Goal: Task Accomplishment & Management: Manage account settings

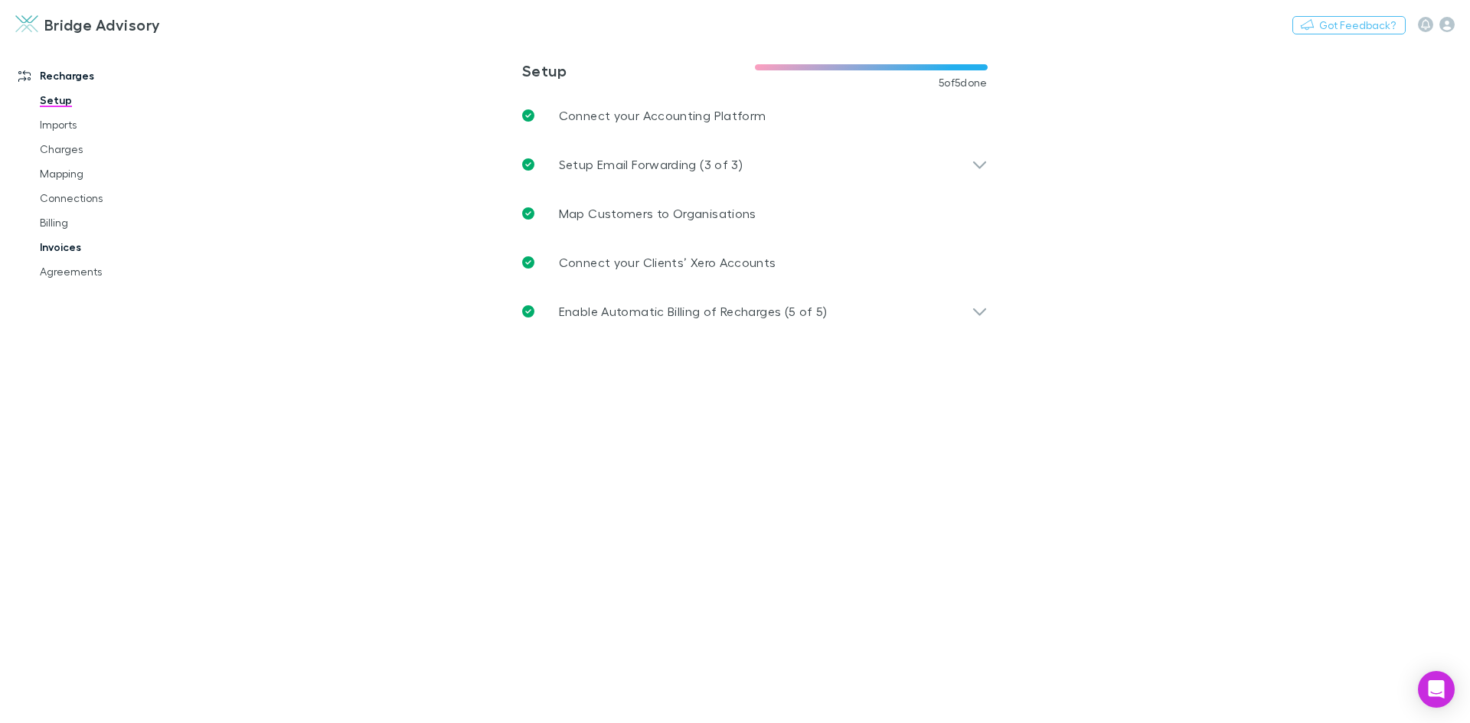
click at [54, 245] on link "Invoices" at bounding box center [115, 247] width 182 height 24
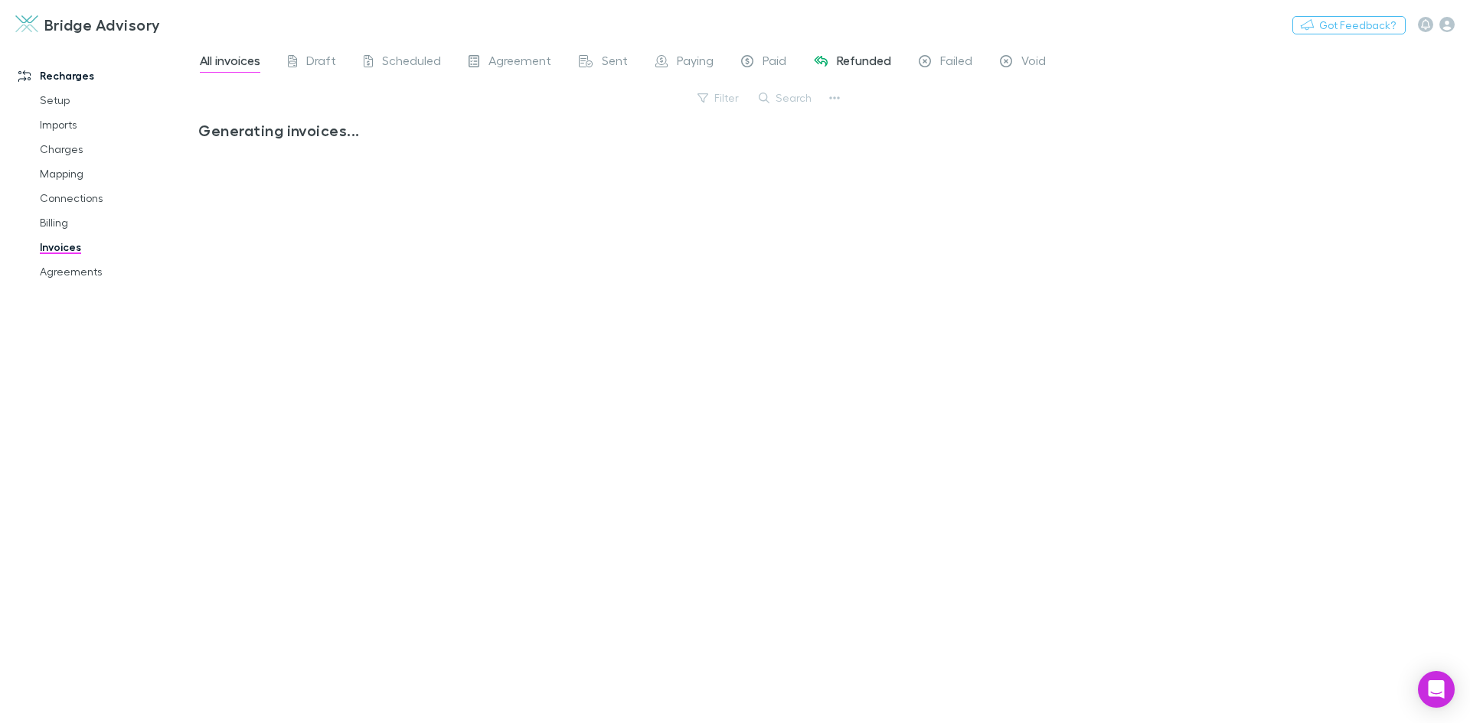
click at [870, 60] on span "Refunded" at bounding box center [864, 63] width 54 height 20
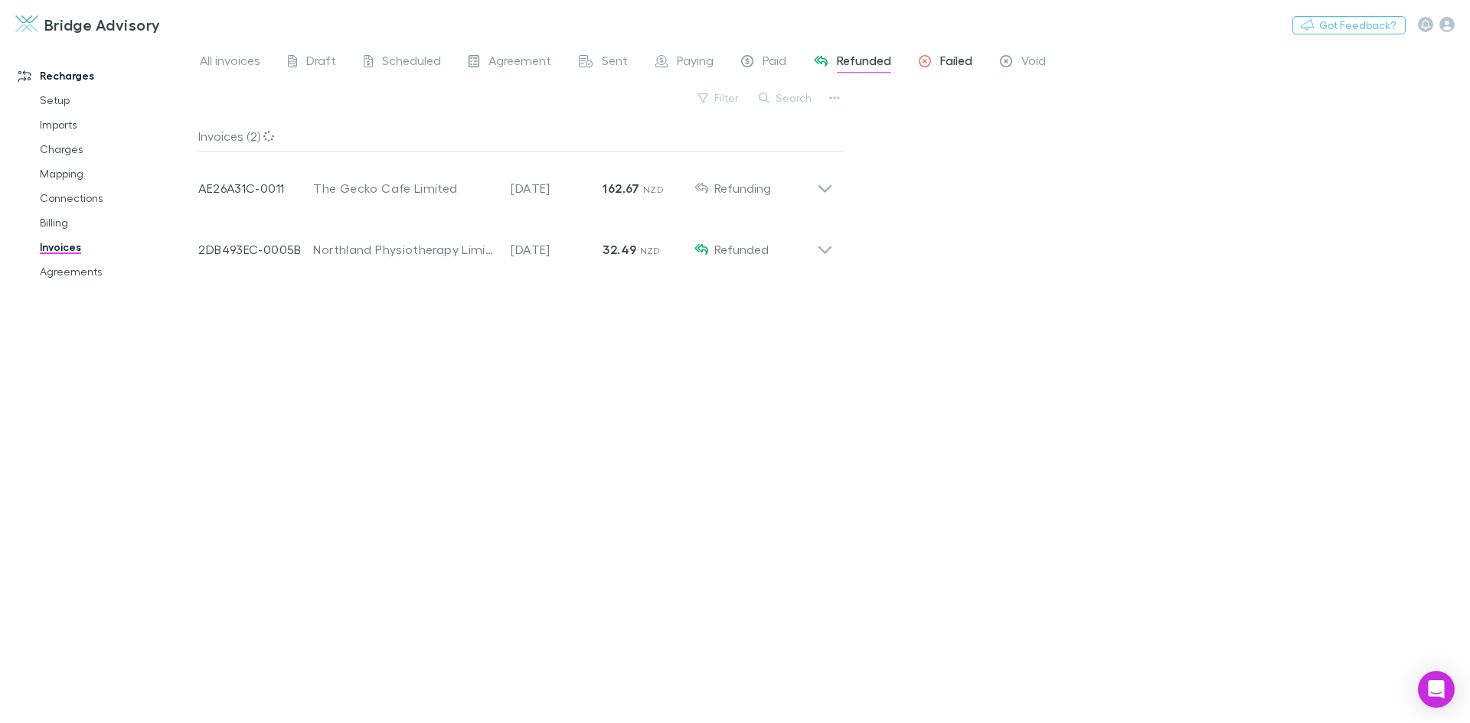
click at [943, 61] on span "Failed" at bounding box center [956, 63] width 32 height 20
click at [710, 60] on span "Paying" at bounding box center [695, 63] width 37 height 20
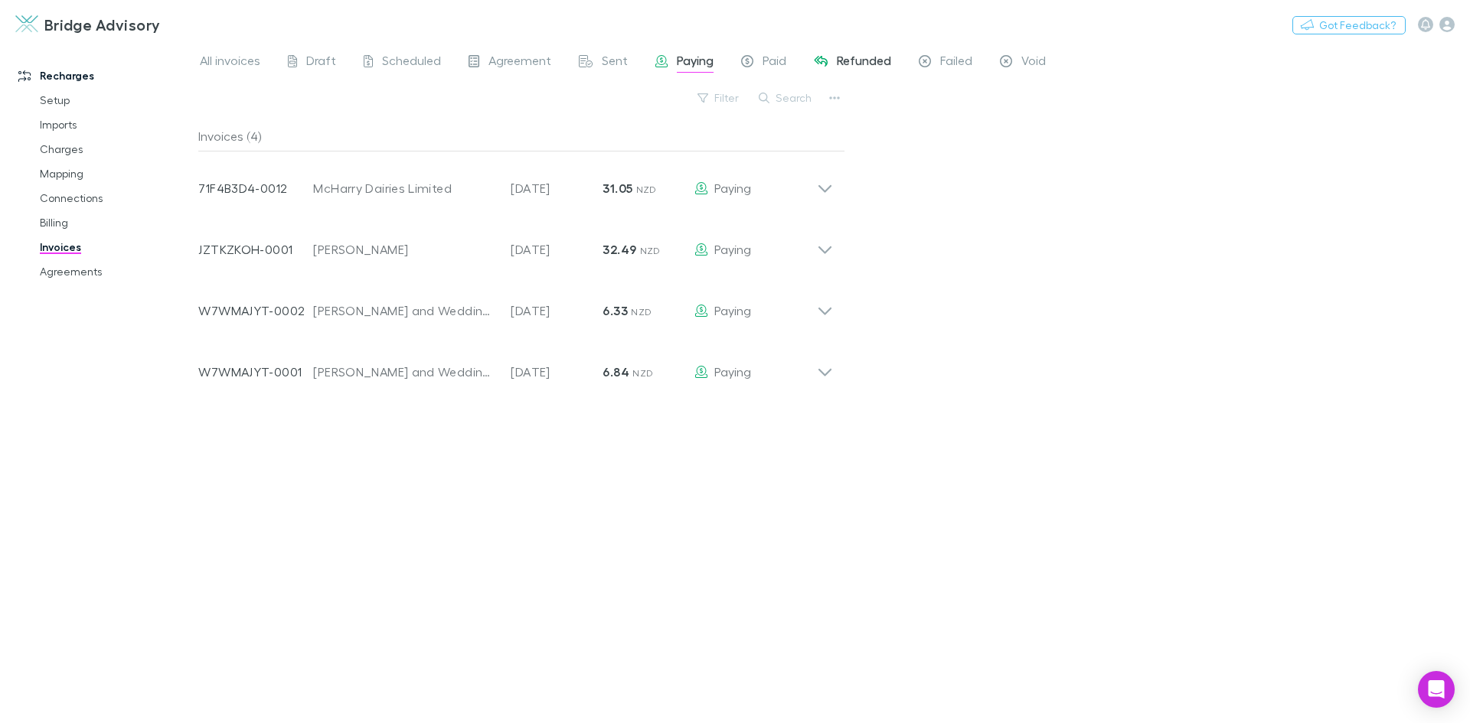
click at [848, 59] on span "Refunded" at bounding box center [864, 63] width 54 height 20
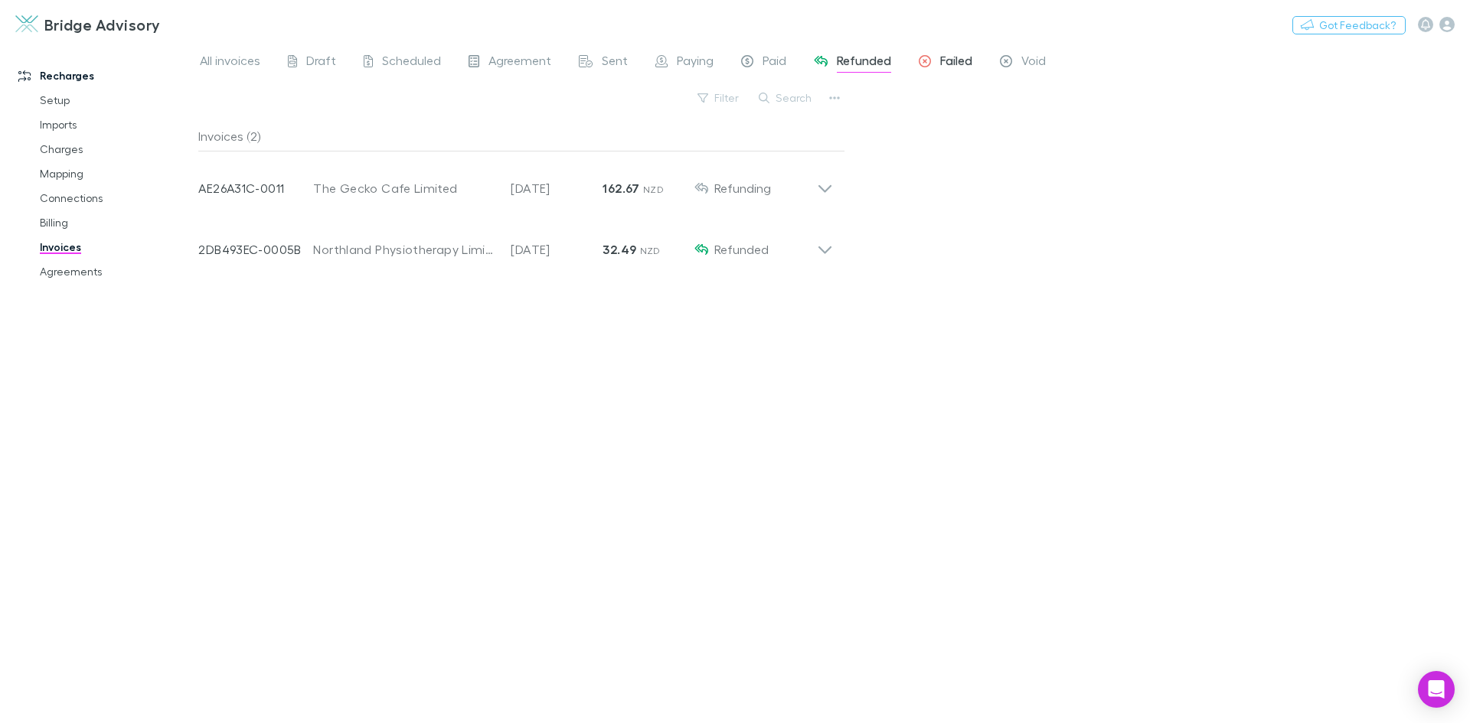
click at [934, 60] on div "Failed" at bounding box center [945, 63] width 54 height 20
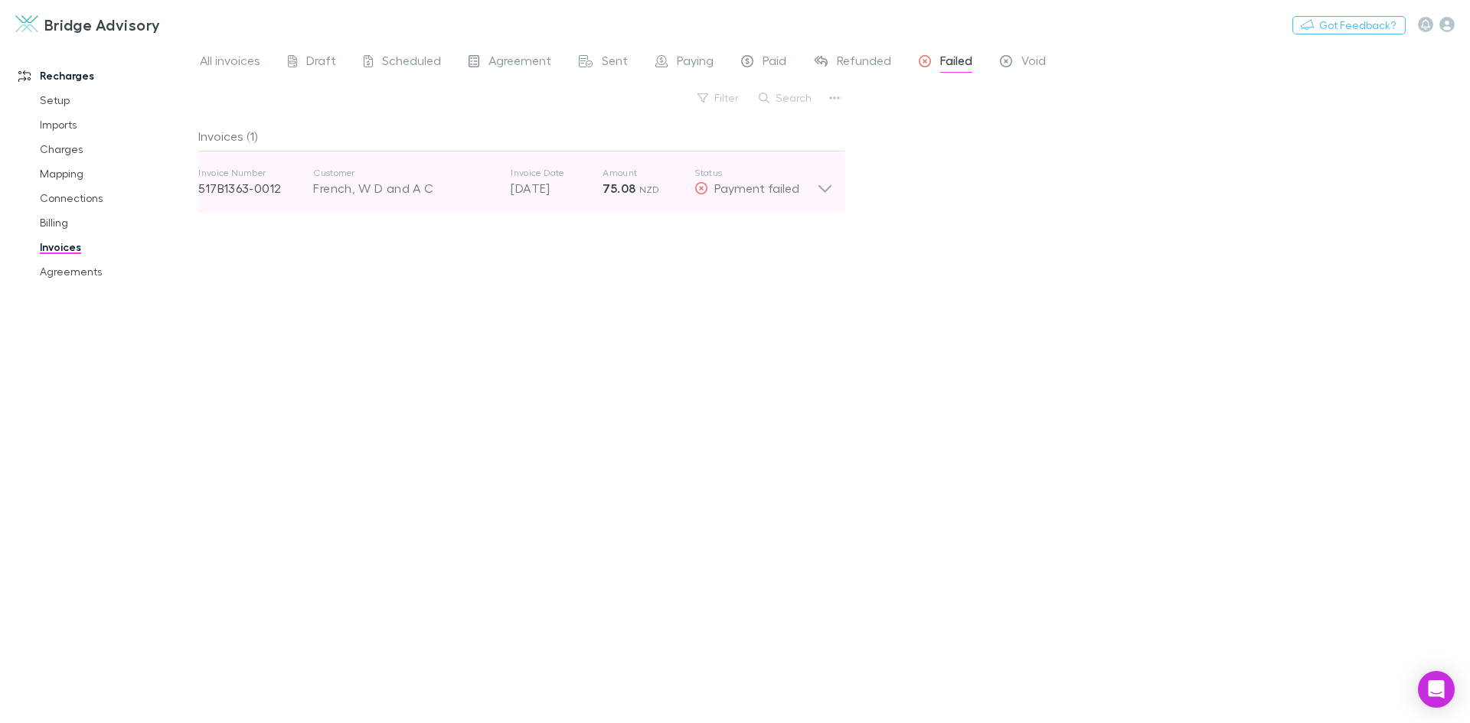
click at [823, 185] on icon at bounding box center [825, 182] width 16 height 31
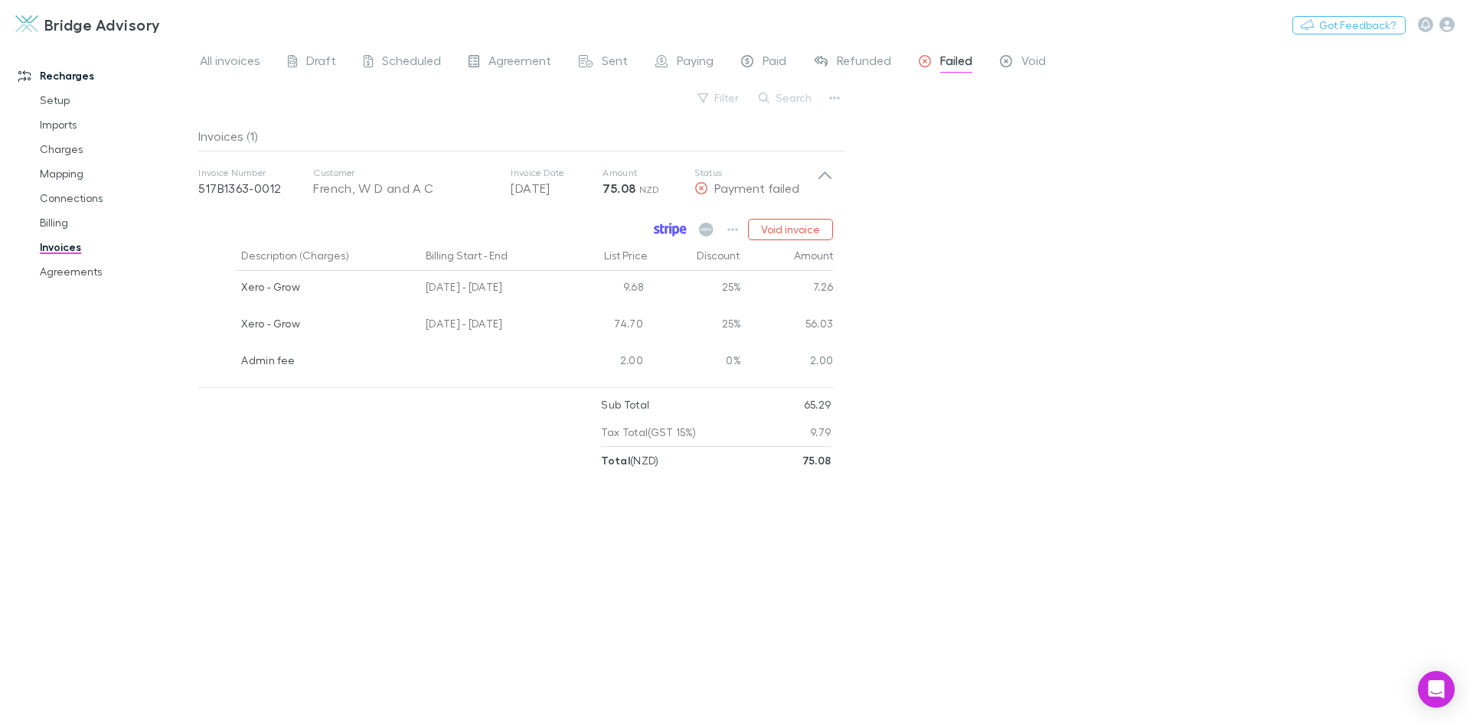
click at [680, 227] on icon at bounding box center [670, 230] width 33 height 14
